Goal: Find specific page/section: Find specific page/section

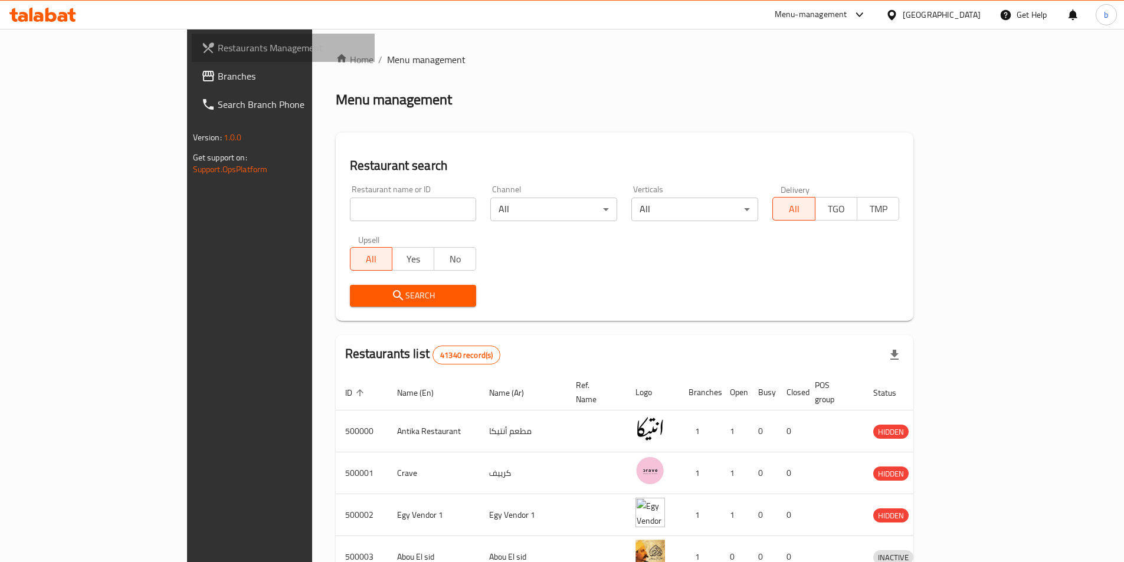
click at [218, 45] on span "Restaurants Management" at bounding box center [291, 48] width 147 height 14
click at [206, 50] on span "Restaurants Management" at bounding box center [285, 48] width 159 height 14
click at [43, 18] on icon at bounding box center [39, 17] width 10 height 10
